Goal: Navigation & Orientation: Find specific page/section

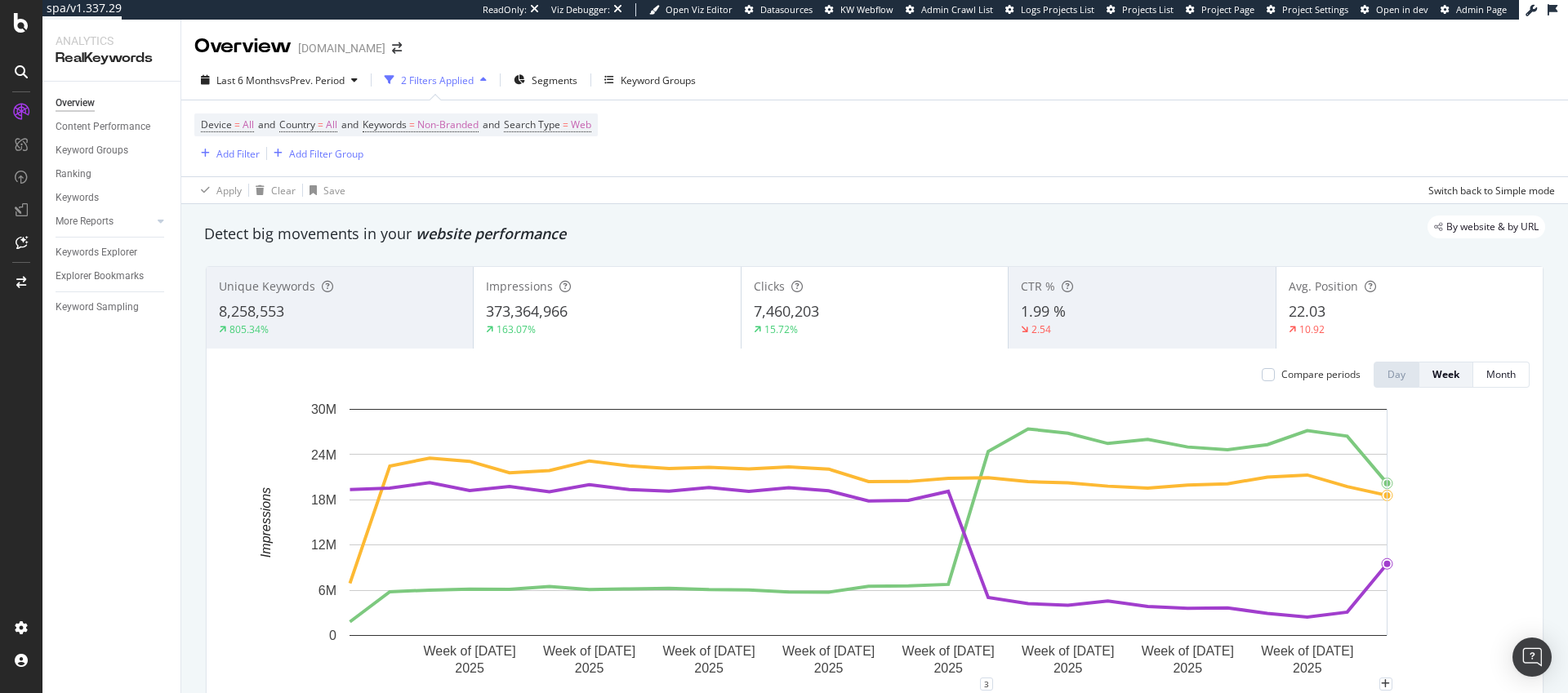
scroll to position [43, 0]
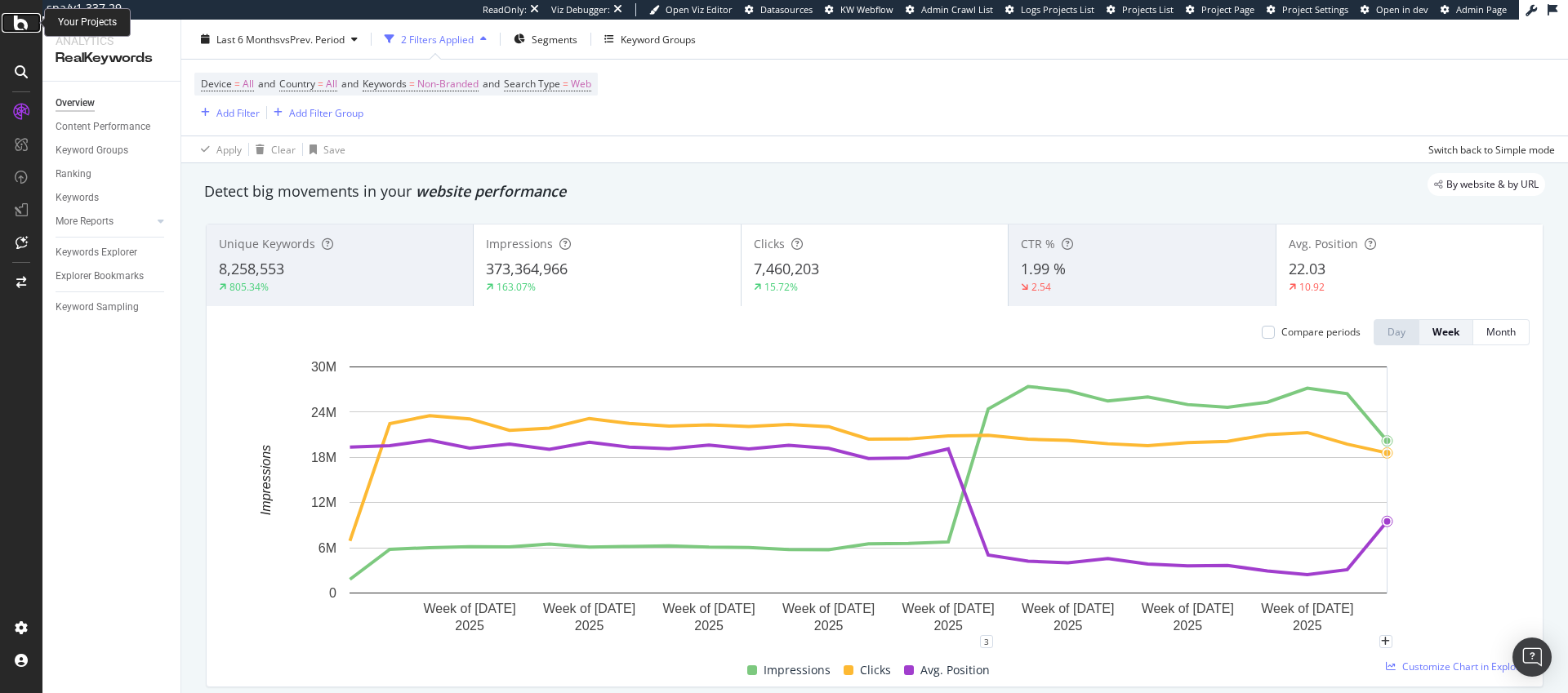
click at [17, 26] on icon at bounding box center [21, 22] width 15 height 19
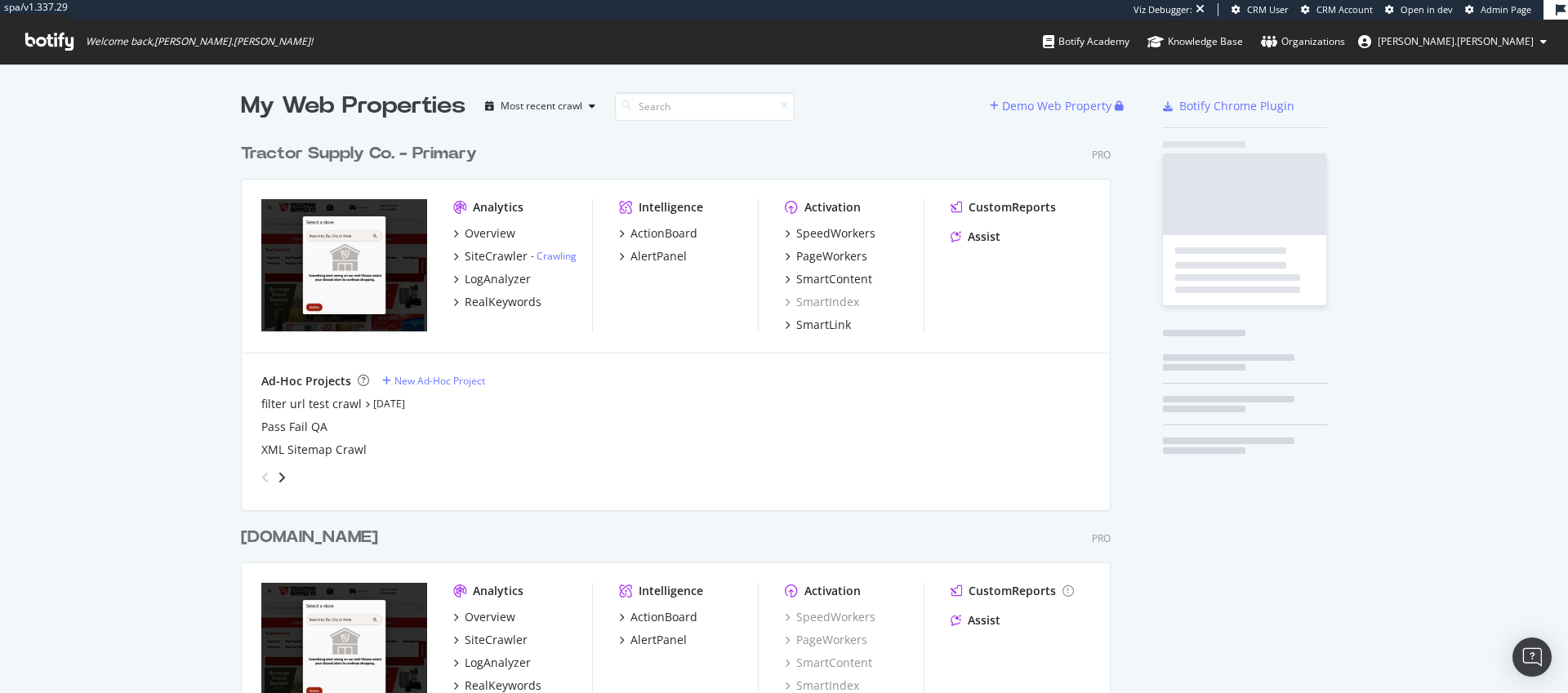
scroll to position [657, 870]
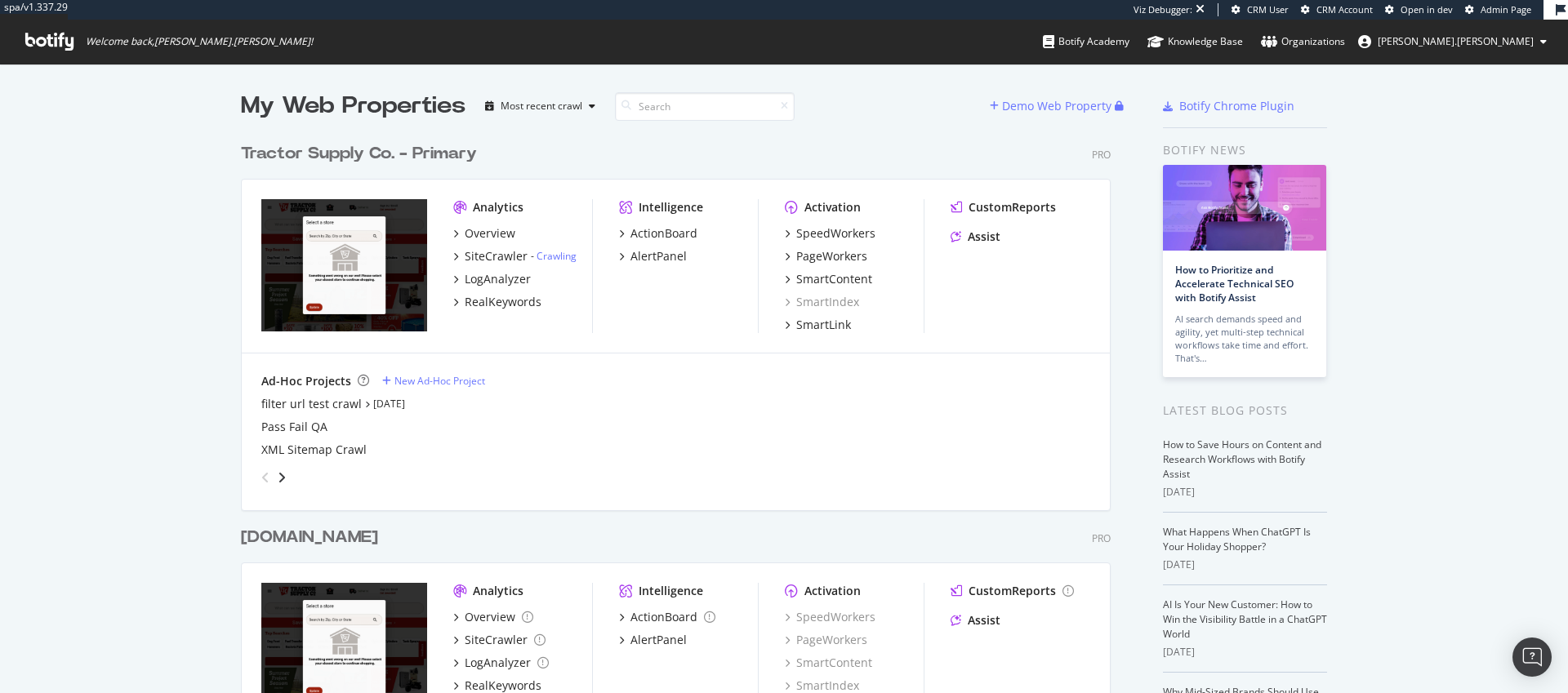
click at [370, 155] on div "Tractor Supply Co. - Primary" at bounding box center [359, 154] width 236 height 24
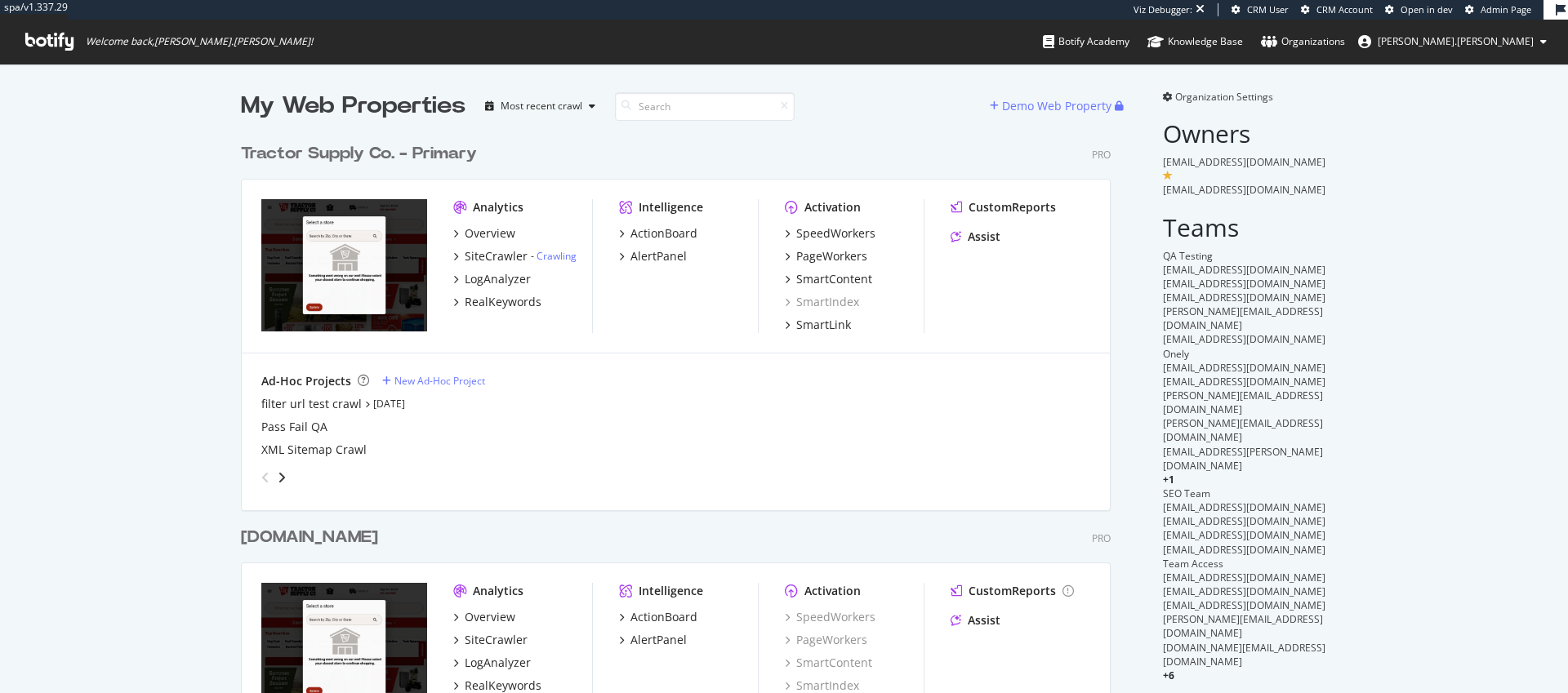
scroll to position [657, 870]
